Goal: Browse casually

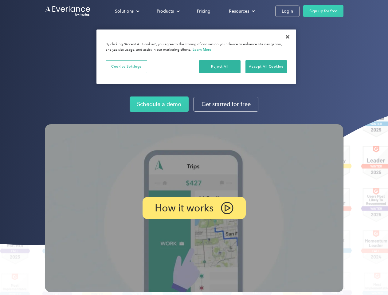
click at [194, 148] on img at bounding box center [194, 208] width 299 height 168
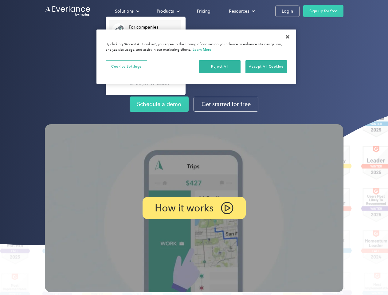
click at [127, 11] on div "Solutions" at bounding box center [124, 11] width 19 height 8
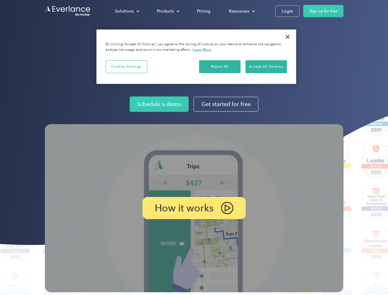
click at [168, 11] on div "Products" at bounding box center [165, 11] width 17 height 8
click at [241, 11] on div "Resources" at bounding box center [239, 11] width 20 height 8
click at [194, 208] on p "How it works" at bounding box center [184, 208] width 59 height 7
click at [126, 66] on button "Cookies Settings" at bounding box center [127, 66] width 42 height 13
